Goal: Information Seeking & Learning: Learn about a topic

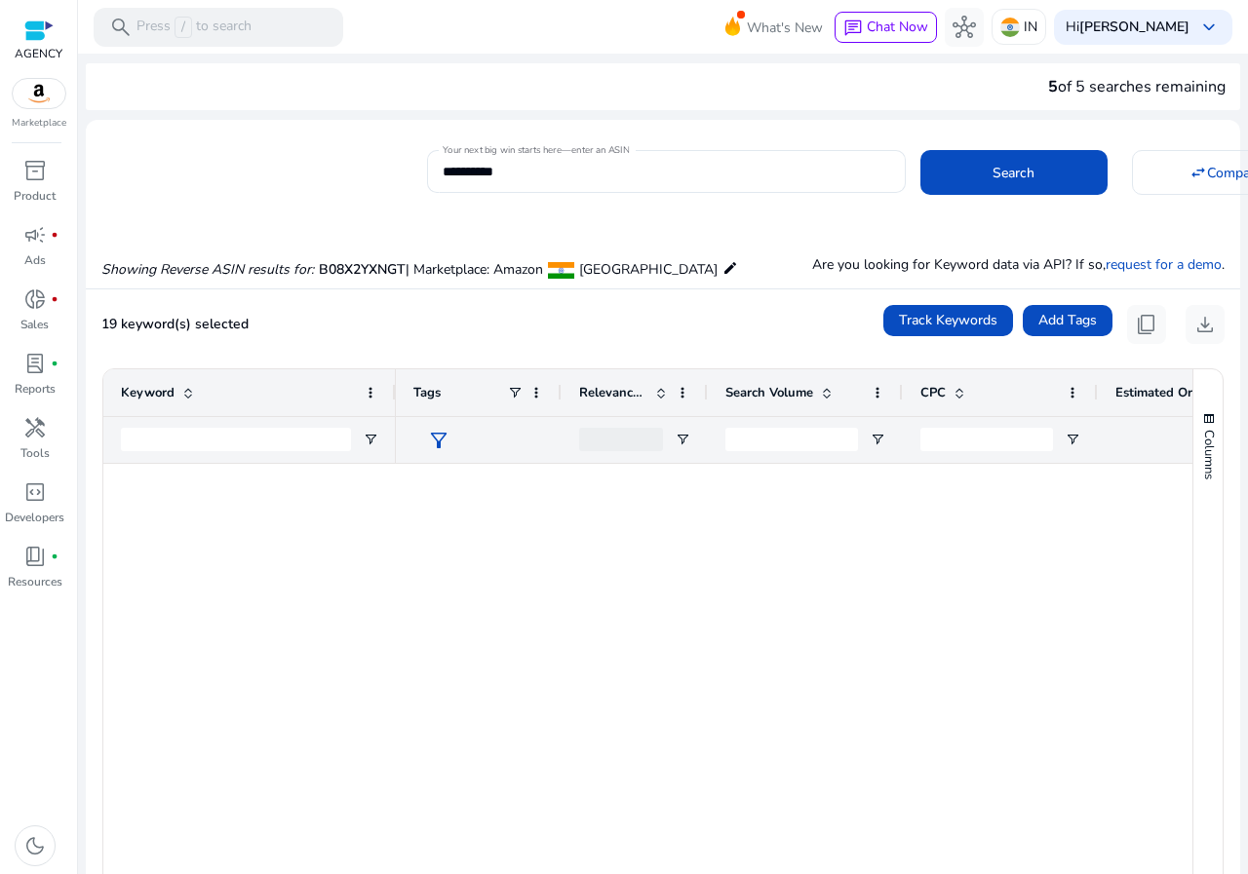
click at [515, 183] on div "**********" at bounding box center [666, 171] width 447 height 43
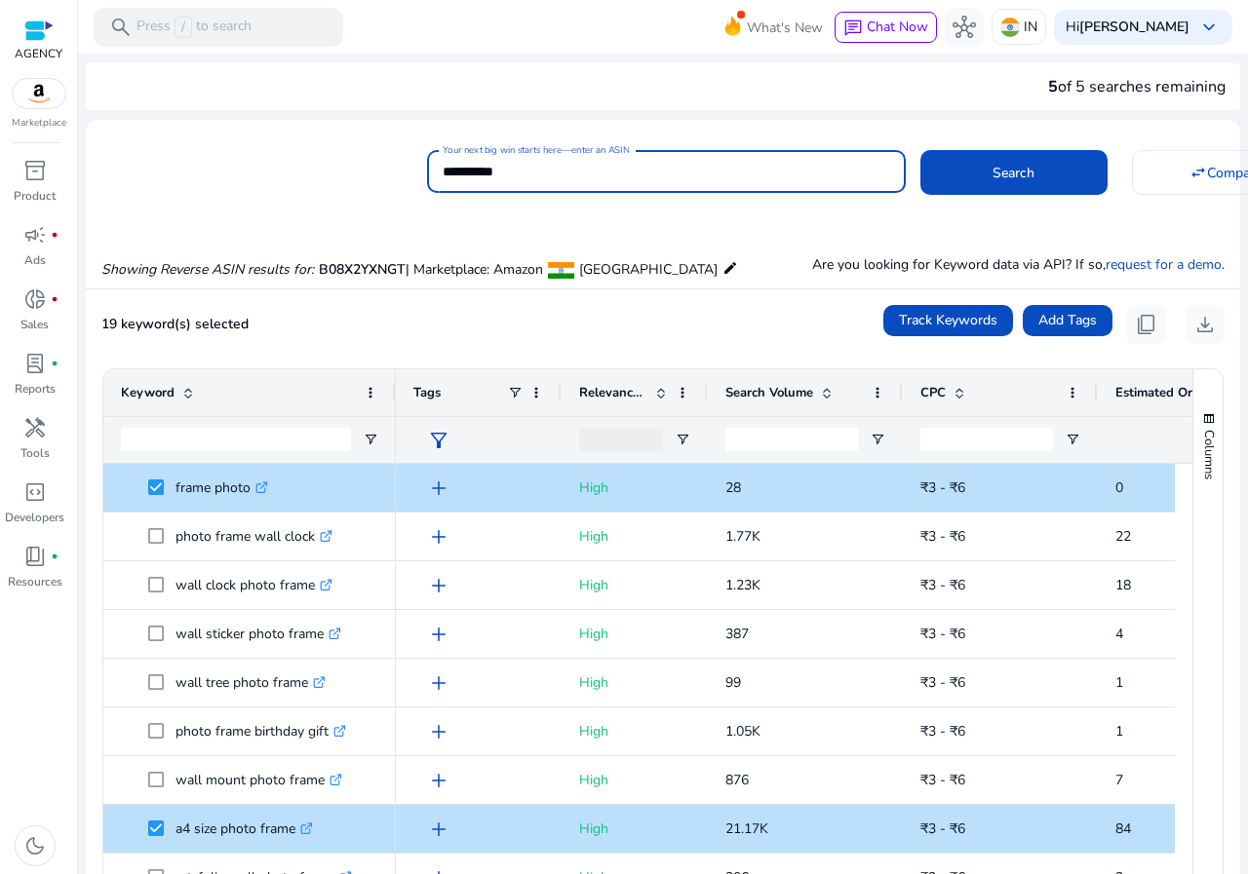
click at [515, 181] on input "**********" at bounding box center [666, 171] width 447 height 21
paste input
type input "**********"
click at [534, 222] on div "Showing Reverse ASIN results for: B08X2YXNGT | Marketplace: Amazon [GEOGRAPHIC_…" at bounding box center [663, 249] width 1154 height 80
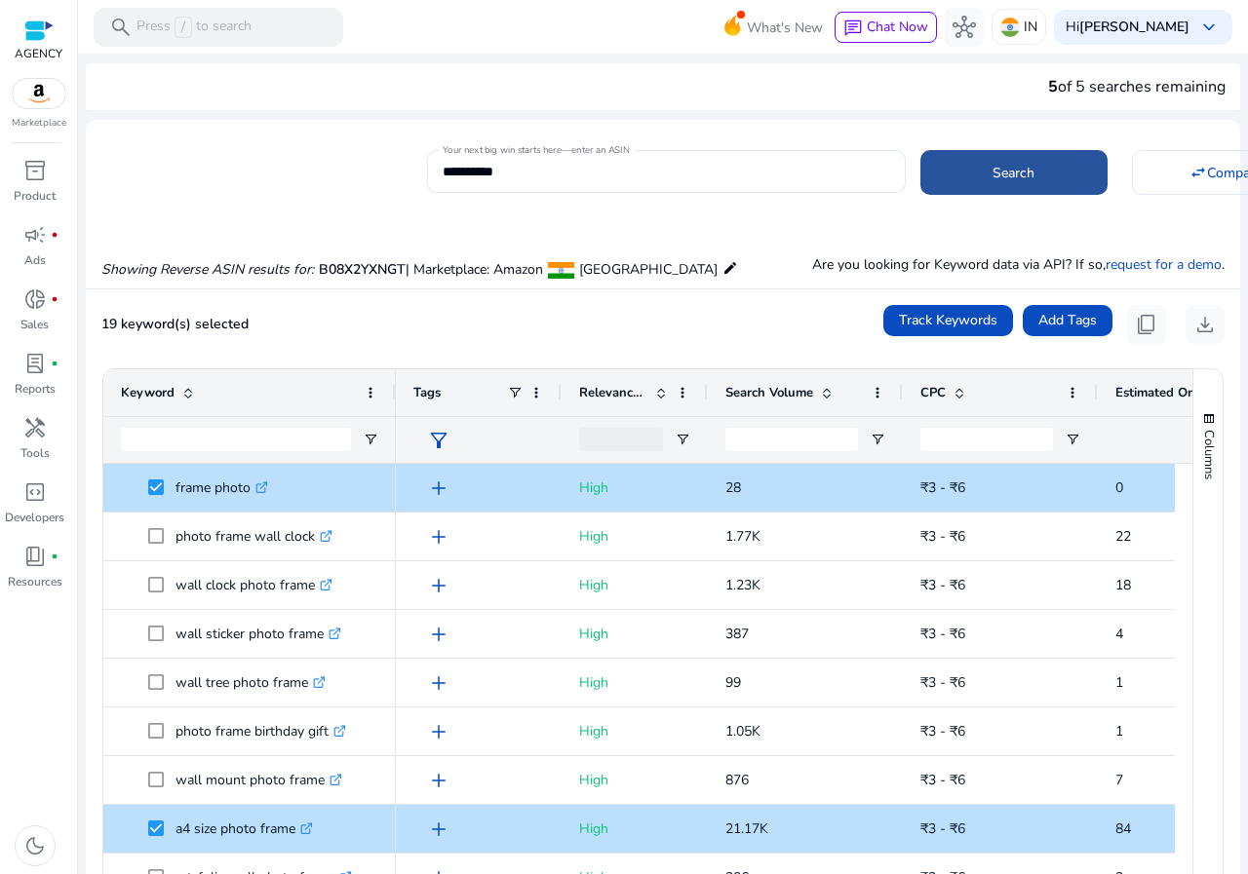
click at [982, 163] on span at bounding box center [1013, 172] width 187 height 47
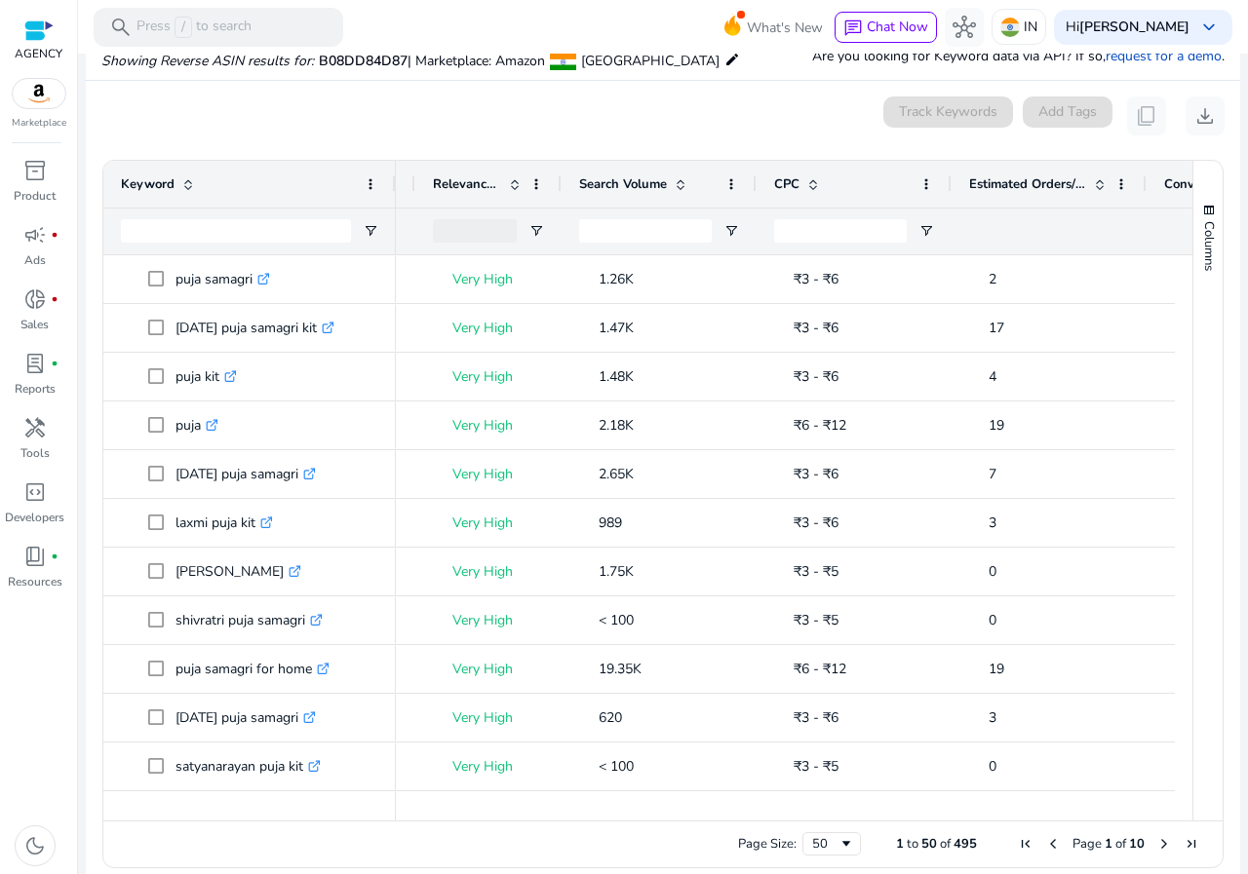
scroll to position [0, 0]
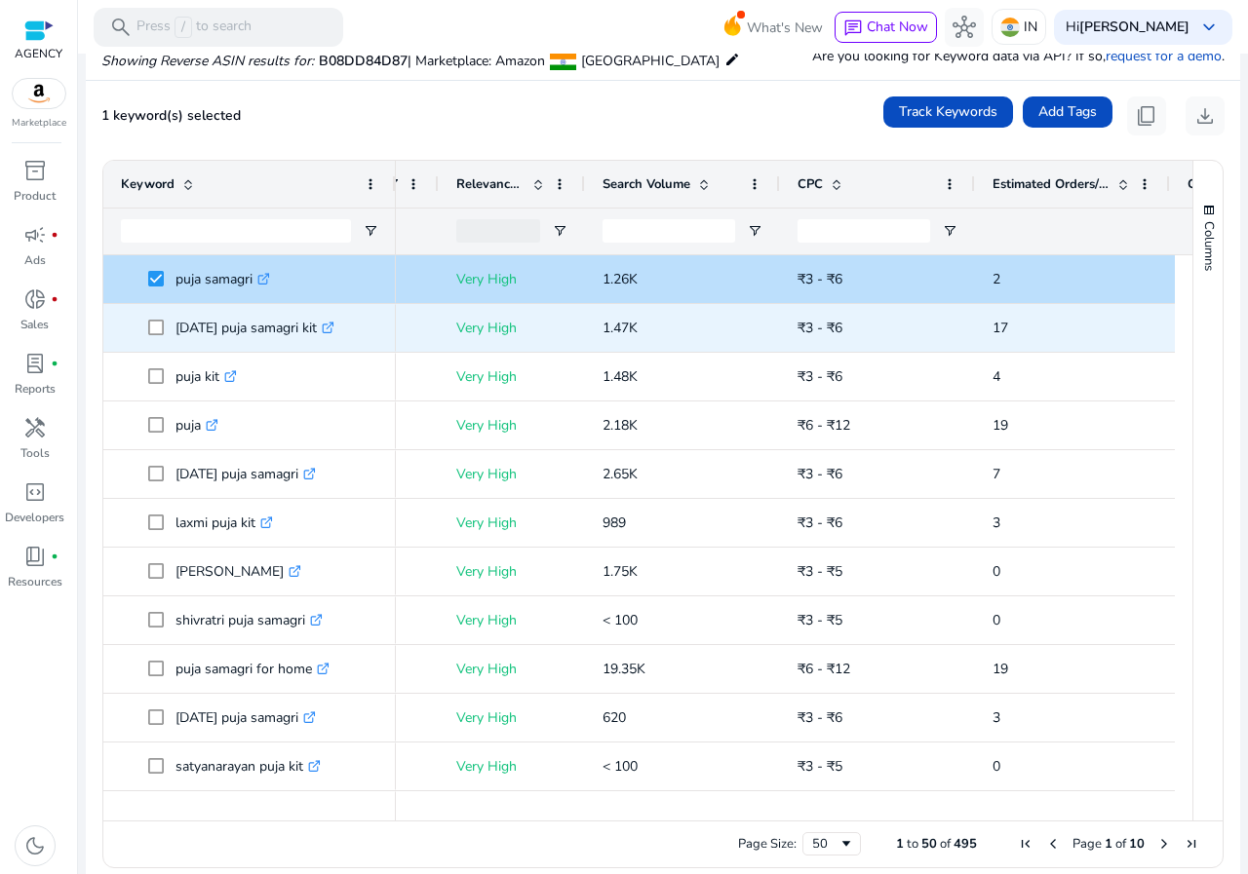
click at [157, 336] on span at bounding box center [161, 328] width 27 height 40
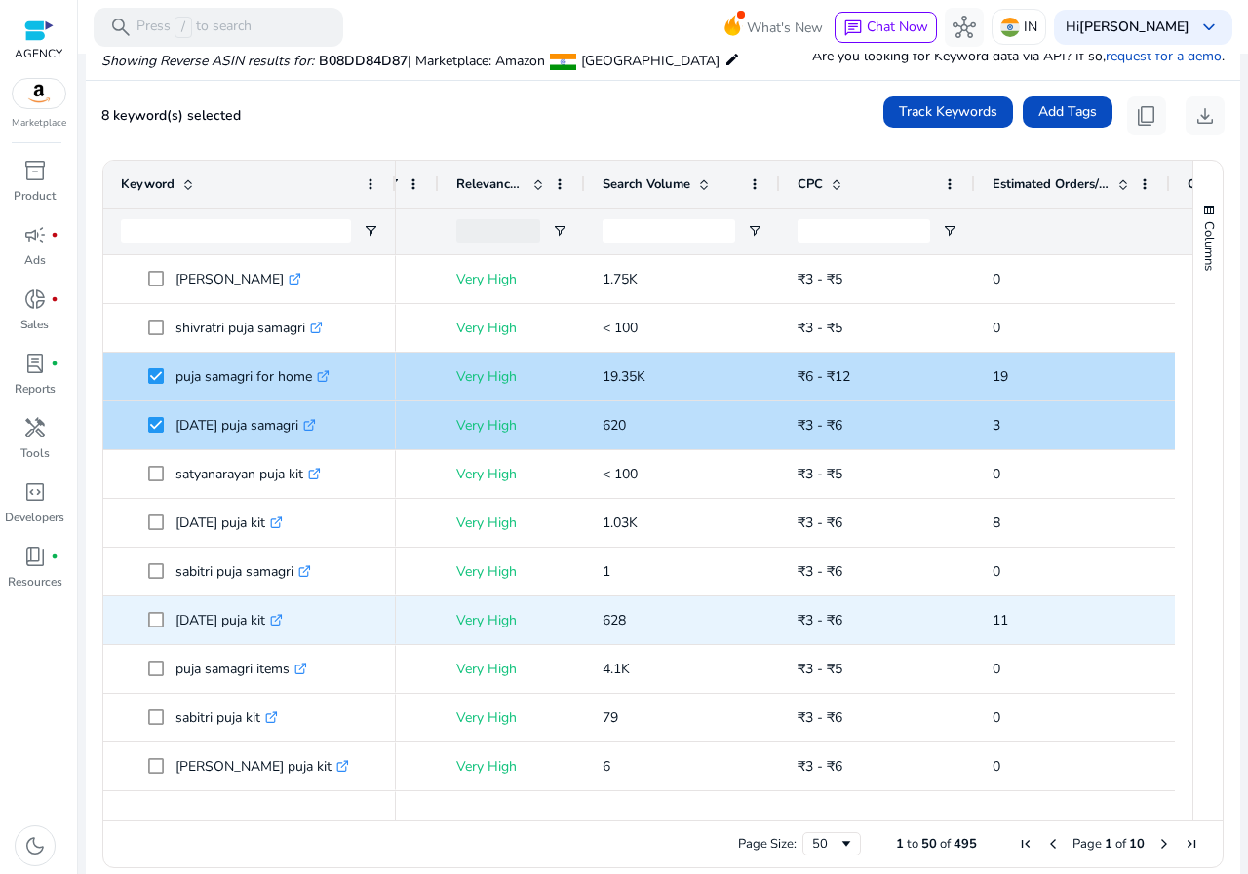
click at [166, 622] on span at bounding box center [161, 620] width 27 height 40
click at [167, 618] on span at bounding box center [161, 620] width 27 height 40
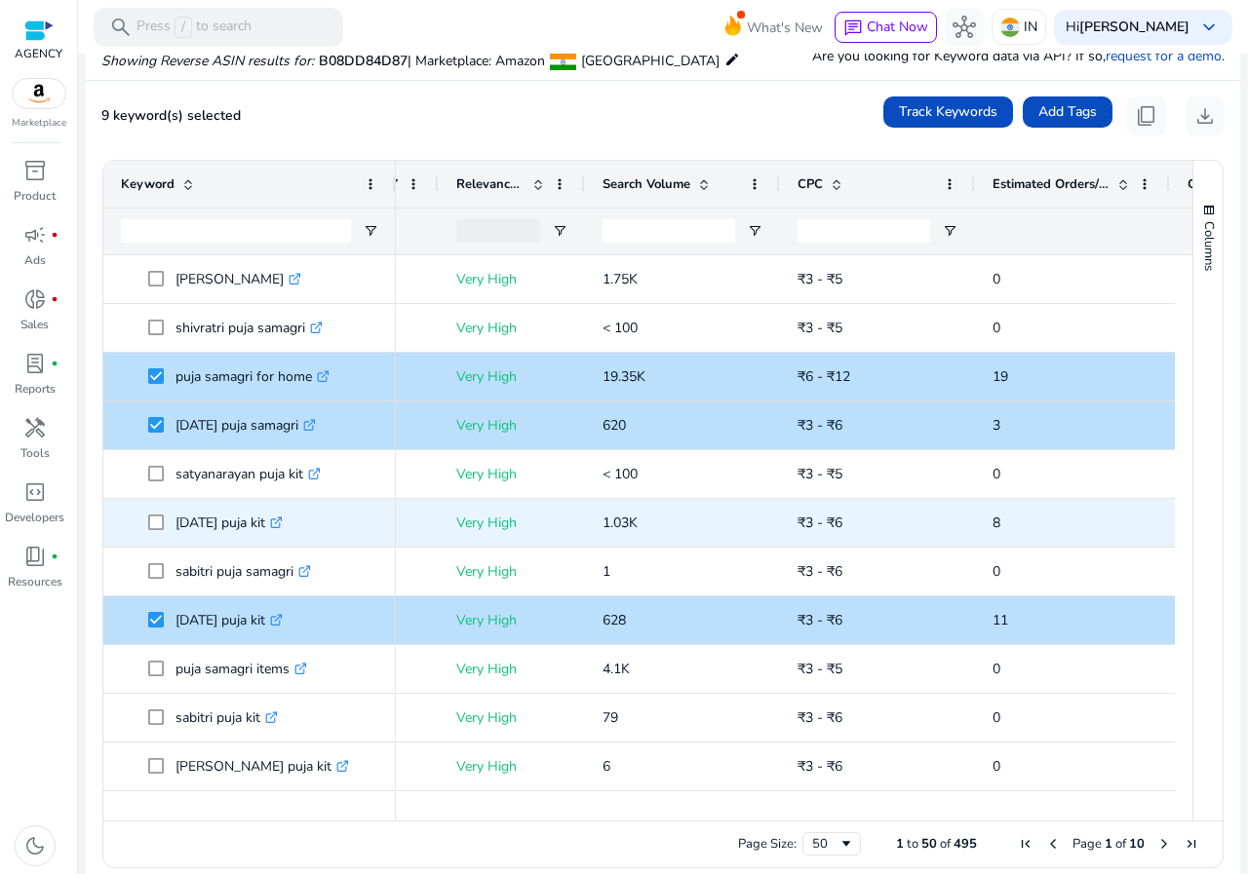
click at [147, 521] on span "[DATE] puja kit .st0{fill:#2c8af8}" at bounding box center [249, 523] width 257 height 40
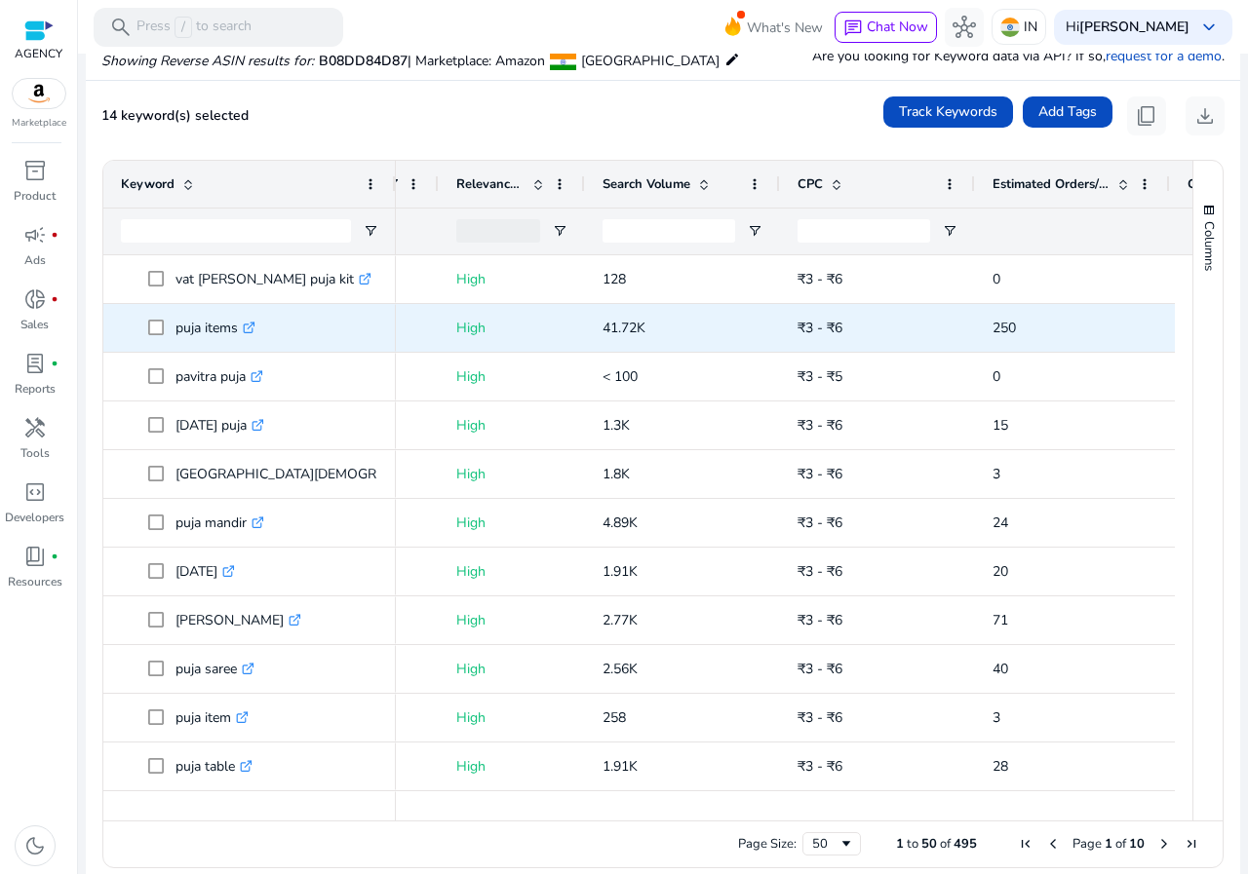
click at [147, 331] on span "puja items .st0{fill:#2c8af8}" at bounding box center [249, 328] width 257 height 40
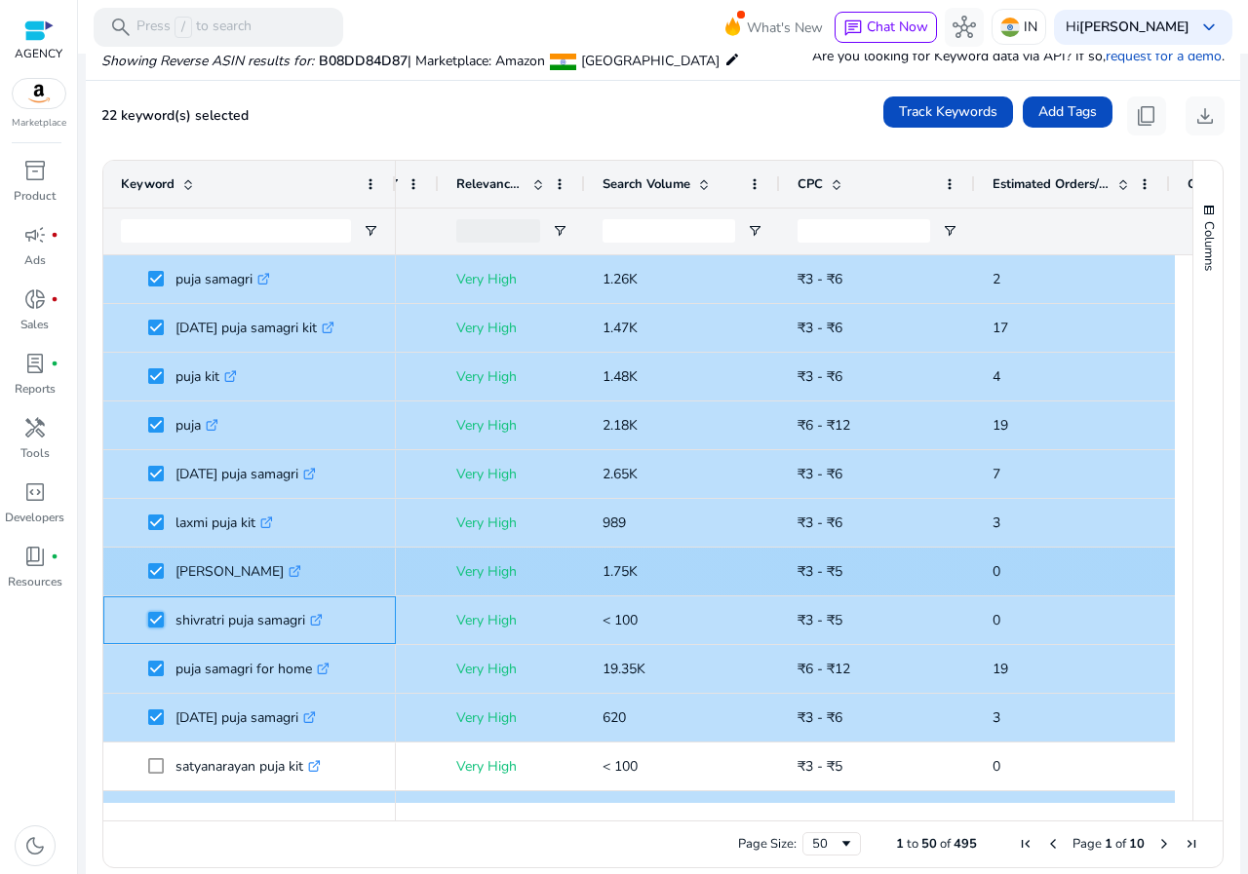
scroll to position [113, 0]
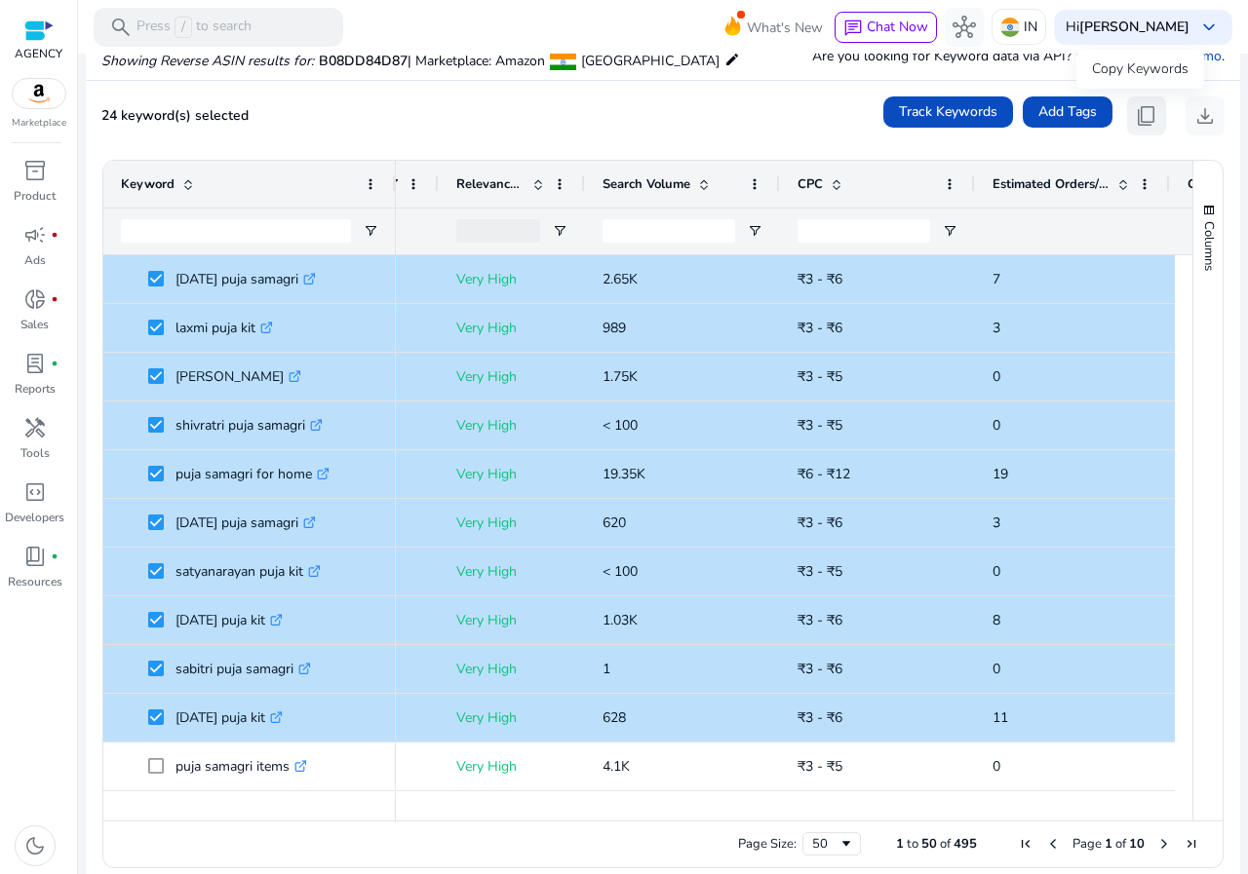
click at [1145, 111] on span "content_copy" at bounding box center [1146, 115] width 23 height 23
click at [1144, 112] on span "content_copy" at bounding box center [1146, 115] width 23 height 23
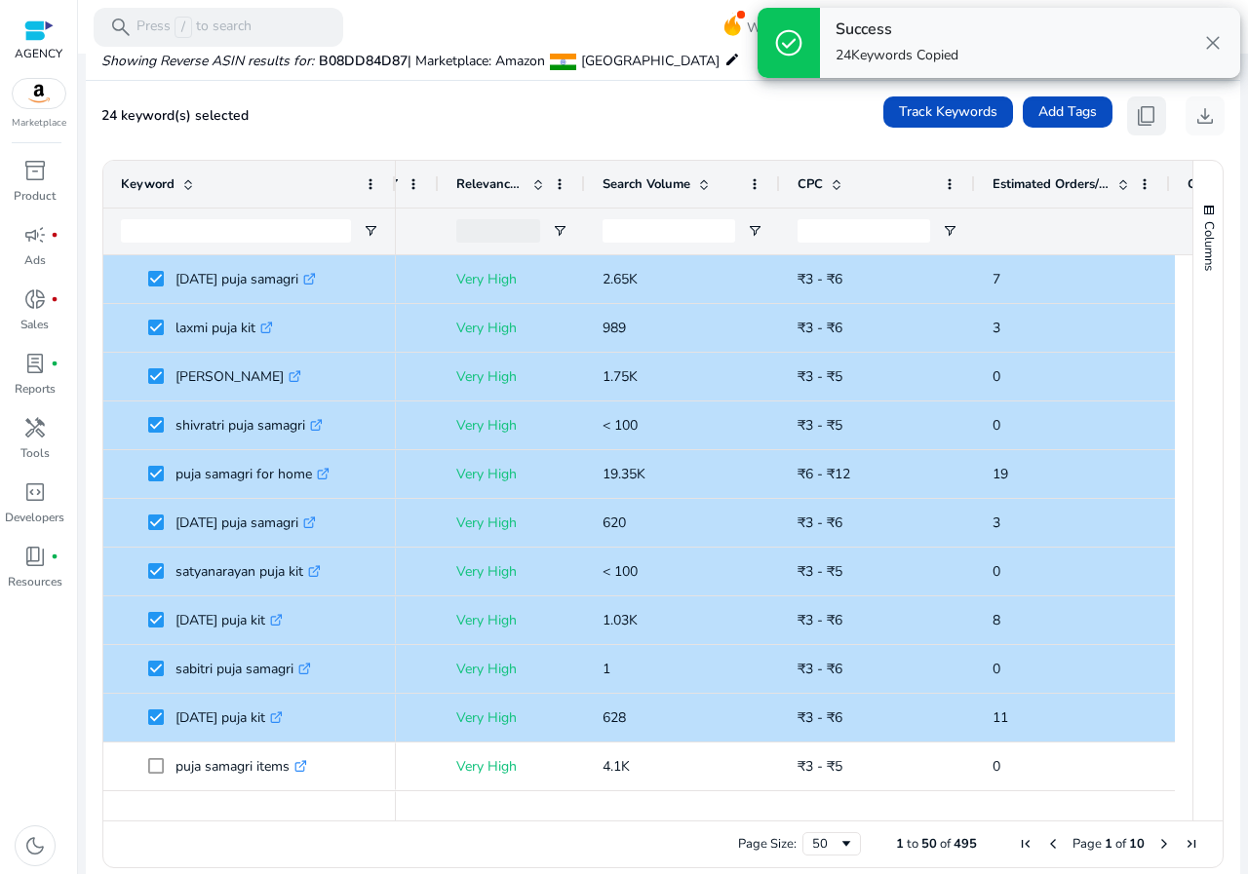
click at [1143, 115] on span "content_copy" at bounding box center [1146, 115] width 23 height 23
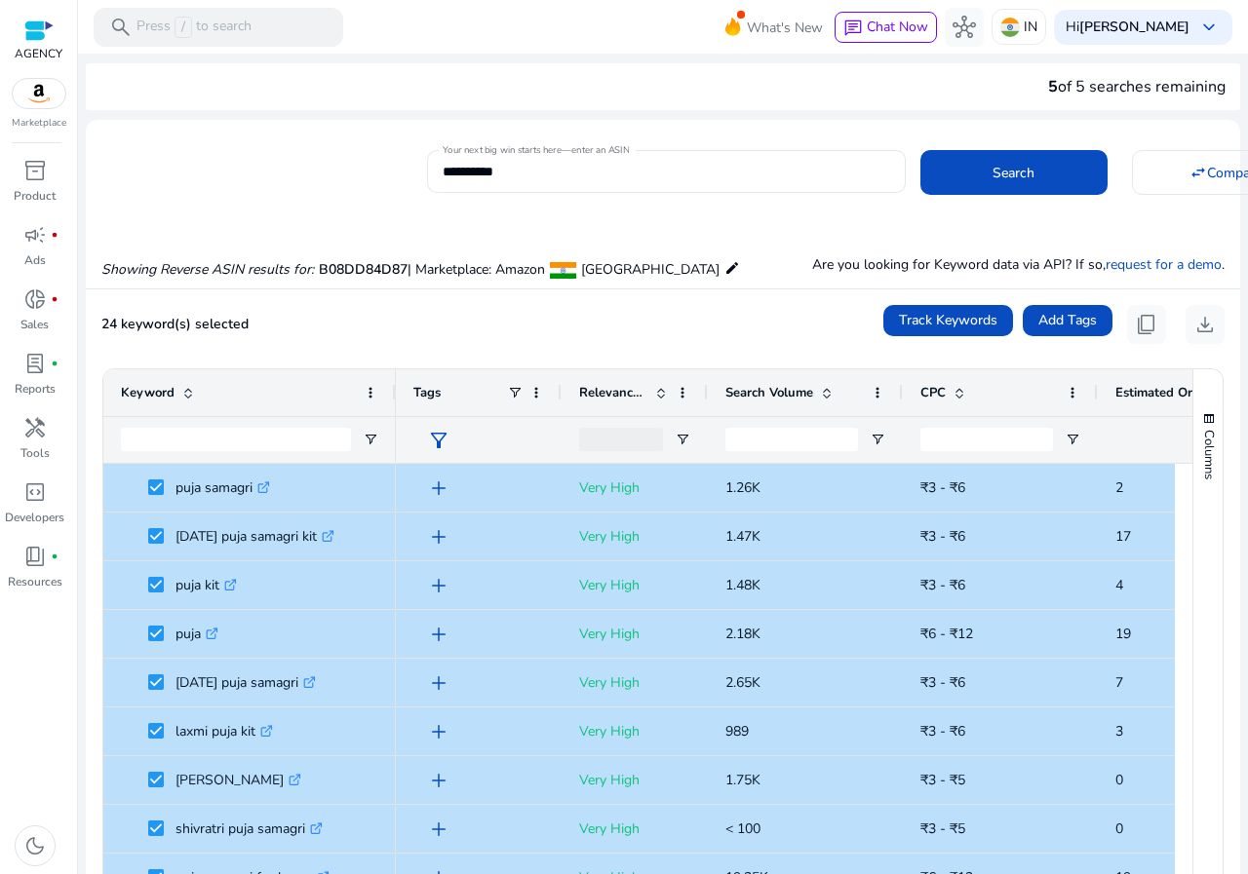
scroll to position [0, 123]
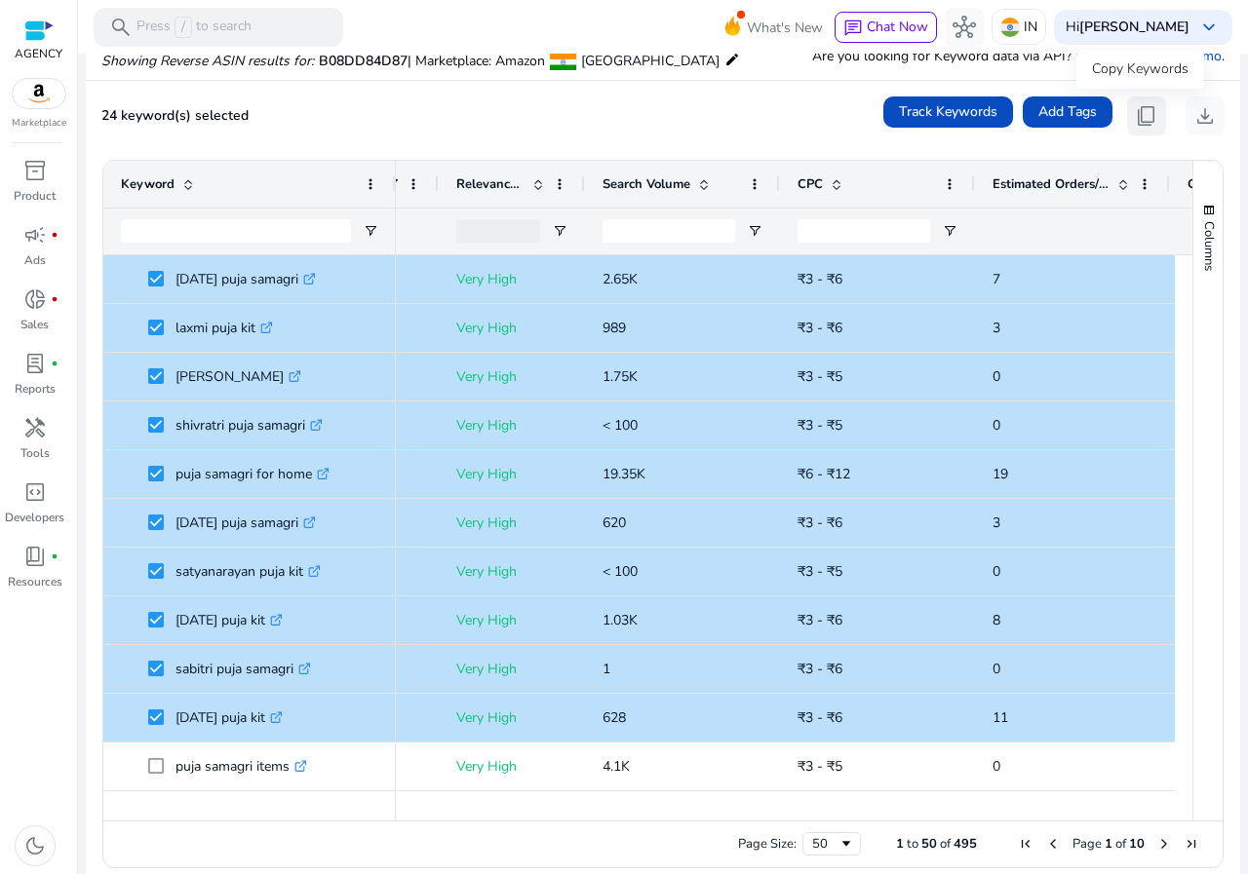
click at [1145, 112] on span "content_copy" at bounding box center [1146, 115] width 23 height 23
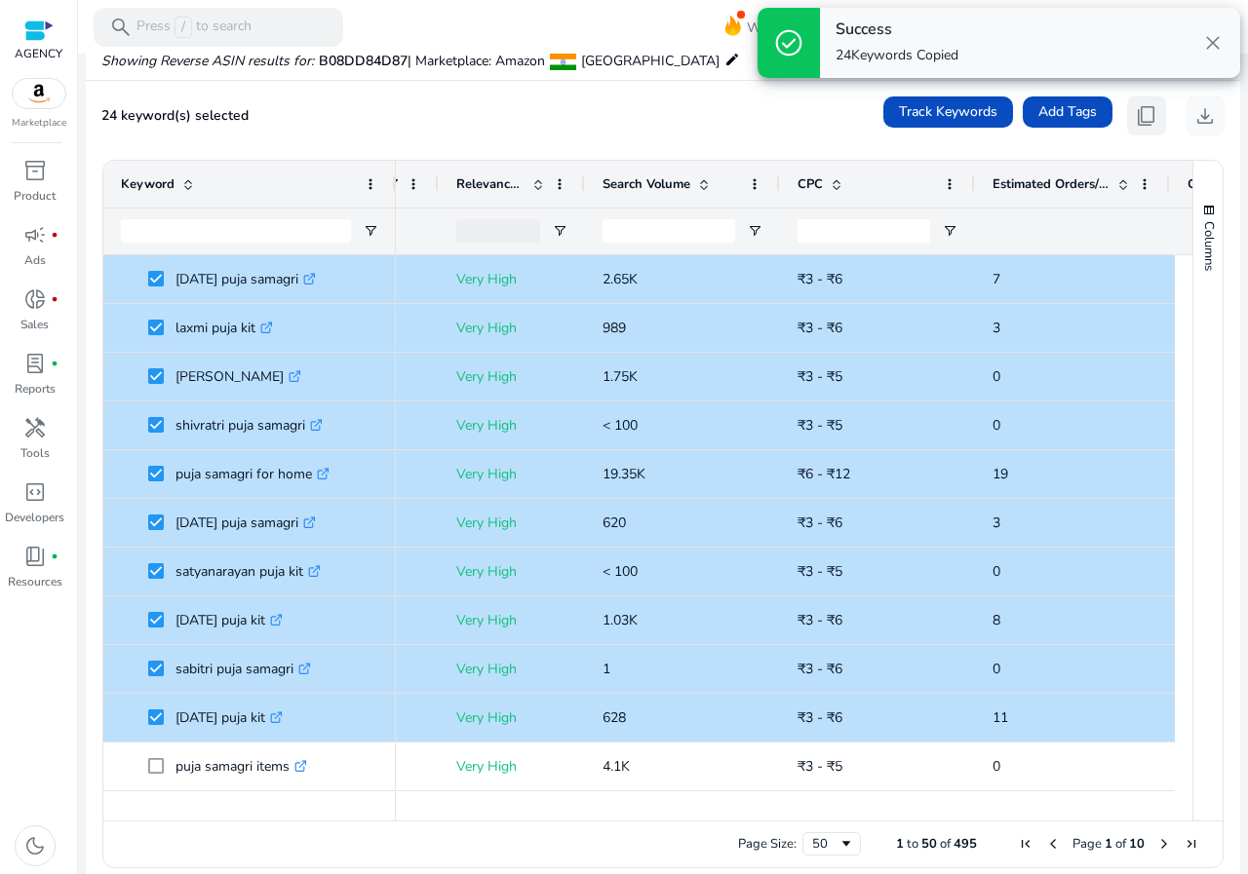
click at [1145, 112] on span "content_copy" at bounding box center [1146, 115] width 23 height 23
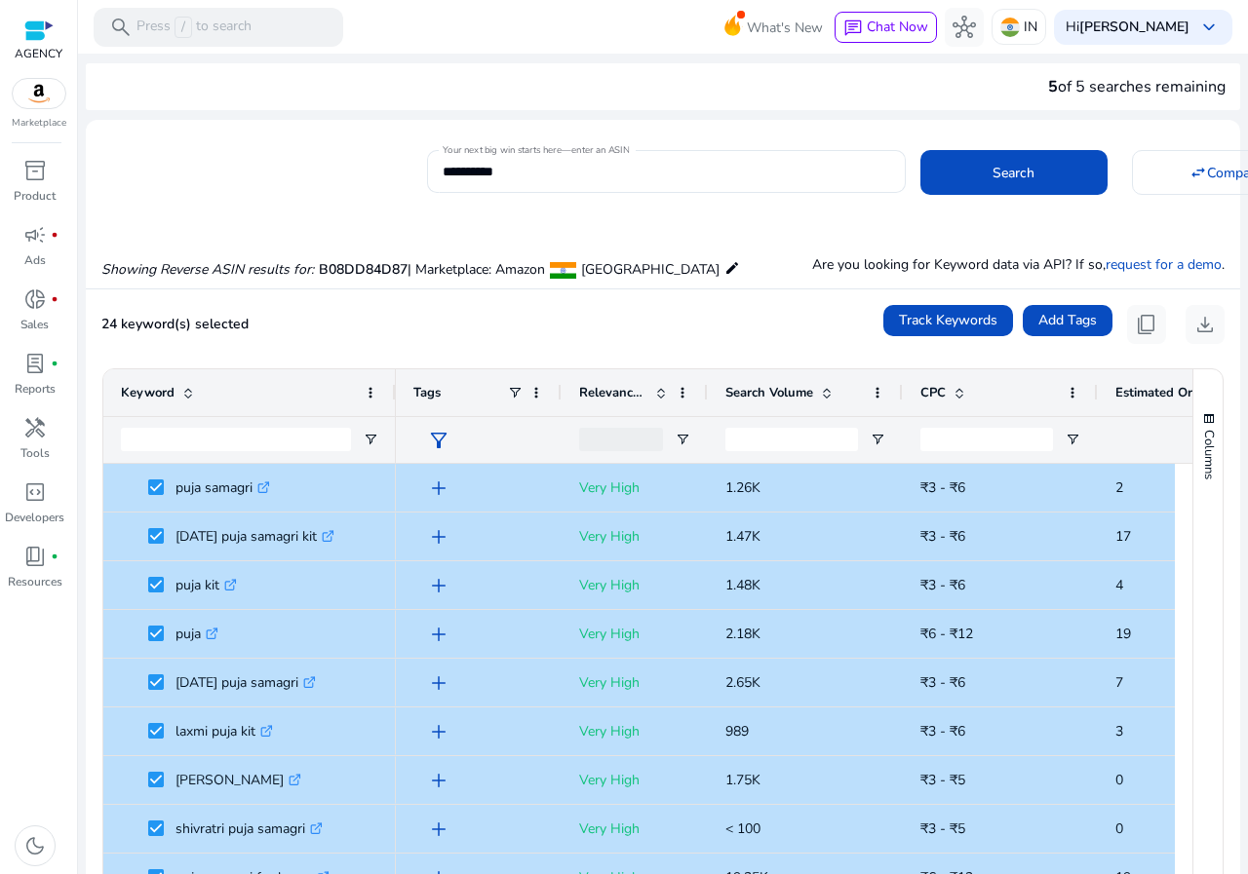
scroll to position [0, 123]
